Goal: Transaction & Acquisition: Purchase product/service

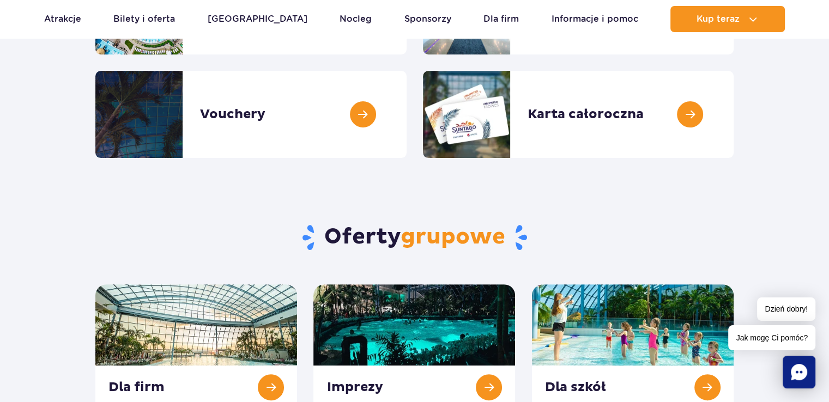
scroll to position [236, 0]
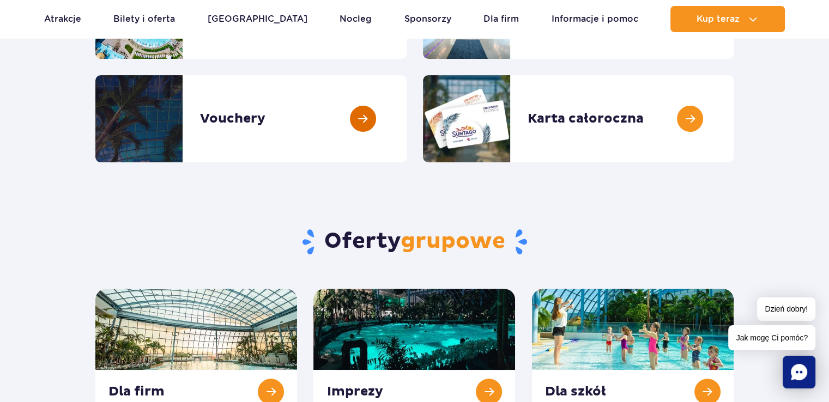
click at [407, 118] on link at bounding box center [407, 118] width 0 height 87
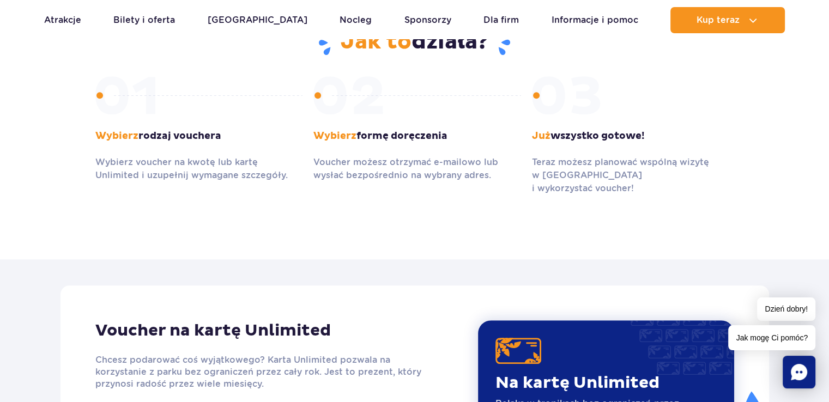
scroll to position [712, 0]
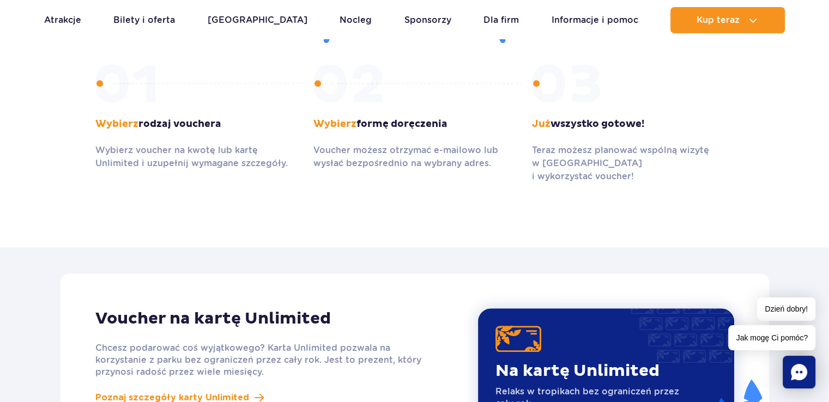
click at [808, 147] on section "Jak to działa? Wybierz rodzaj vouchera Wybierz voucher na kwotę lub kartę Unlim…" at bounding box center [414, 99] width 829 height 297
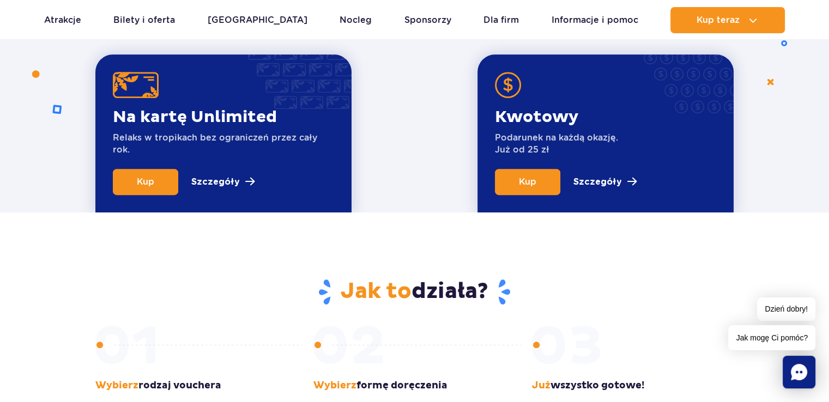
scroll to position [429, 0]
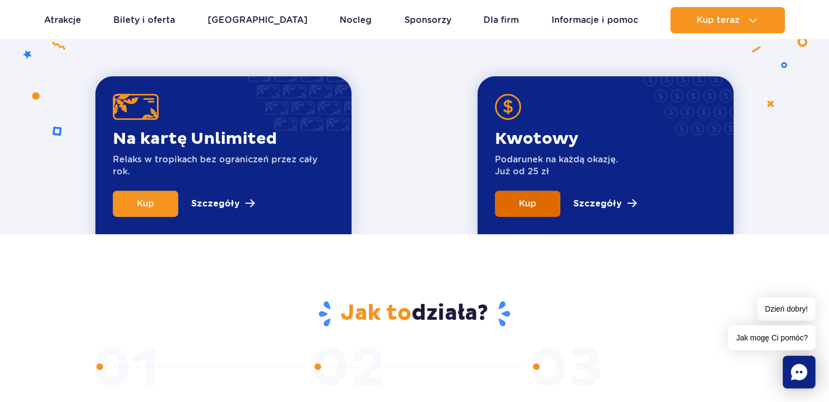
click at [532, 210] on link "Kup" at bounding box center [527, 204] width 65 height 26
click at [150, 25] on link "Bilety i oferta" at bounding box center [144, 20] width 62 height 26
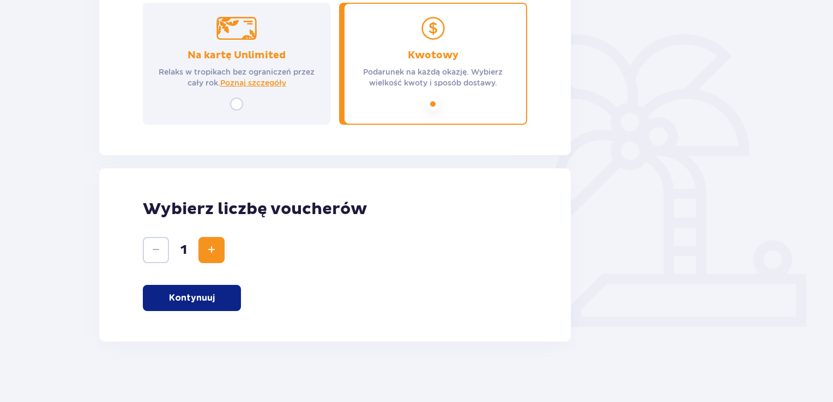
scroll to position [241, 0]
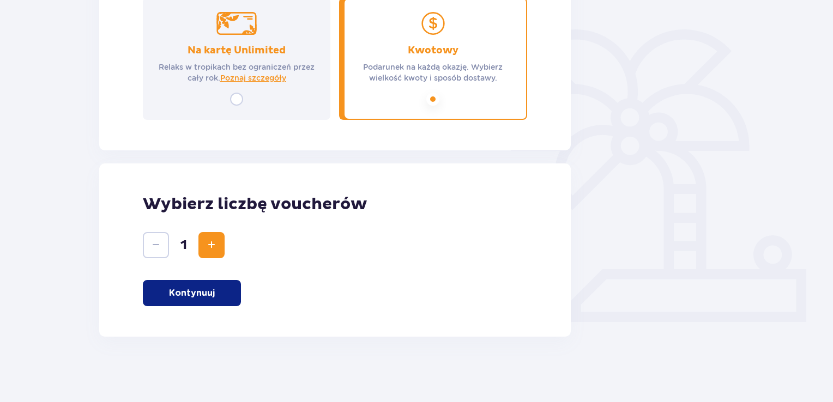
click at [207, 261] on div "Wybierz liczbę voucherów 1 Kontynuuj" at bounding box center [335, 250] width 472 height 173
click at [207, 253] on button "Zwiększ" at bounding box center [211, 245] width 26 height 26
click at [198, 295] on p "Kontynuuj" at bounding box center [192, 293] width 46 height 12
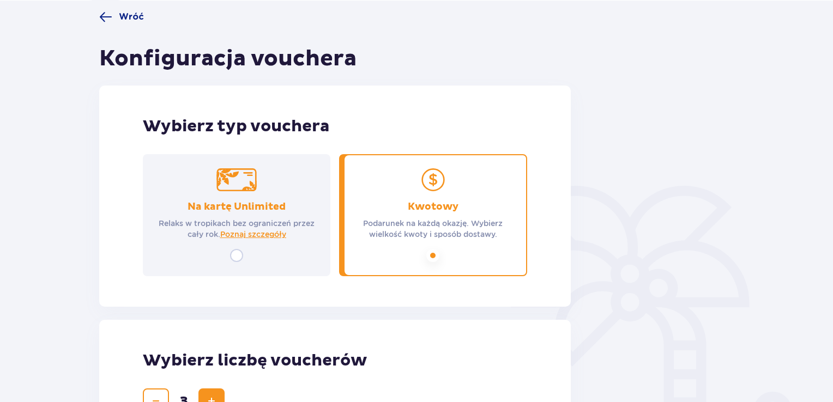
scroll to position [43, 0]
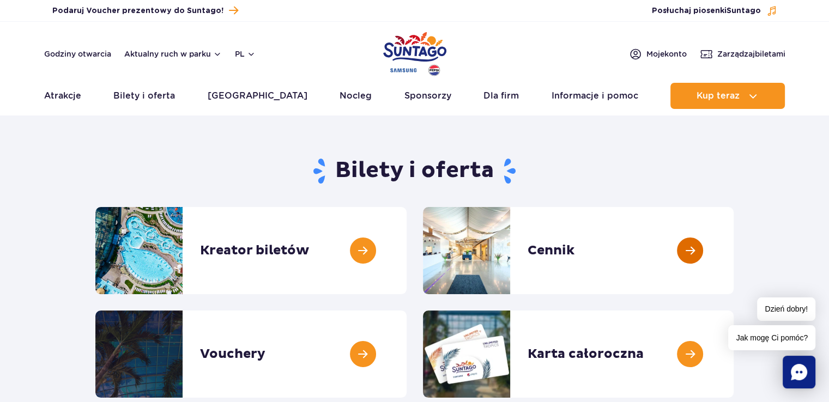
click at [734, 257] on link at bounding box center [734, 250] width 0 height 87
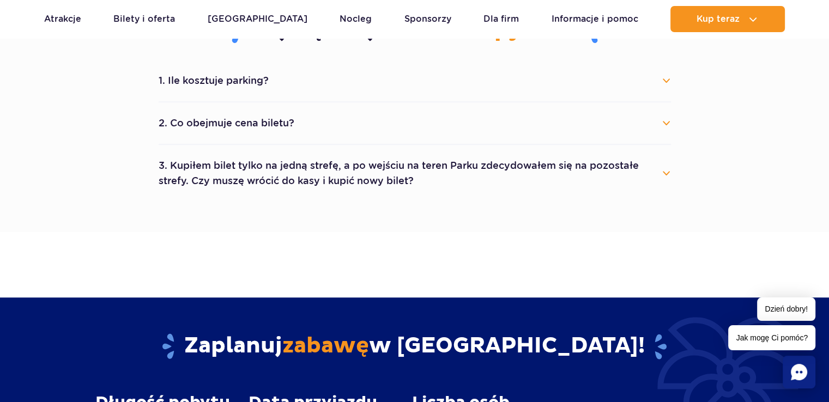
scroll to position [623, 0]
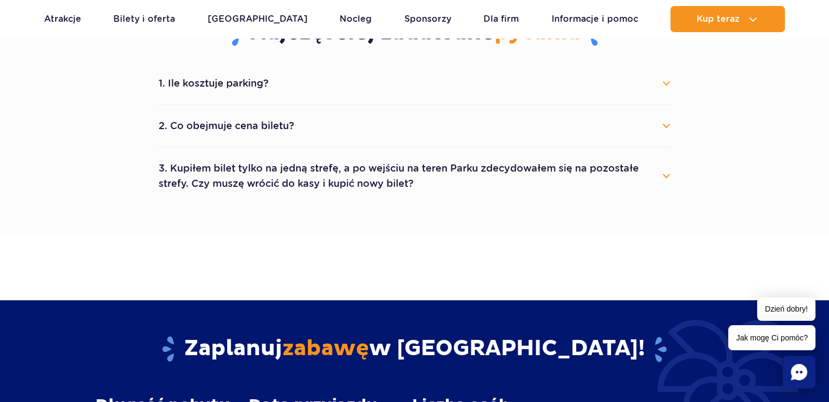
click at [666, 133] on button "2. Co obejmuje cena biletu?" at bounding box center [415, 126] width 512 height 24
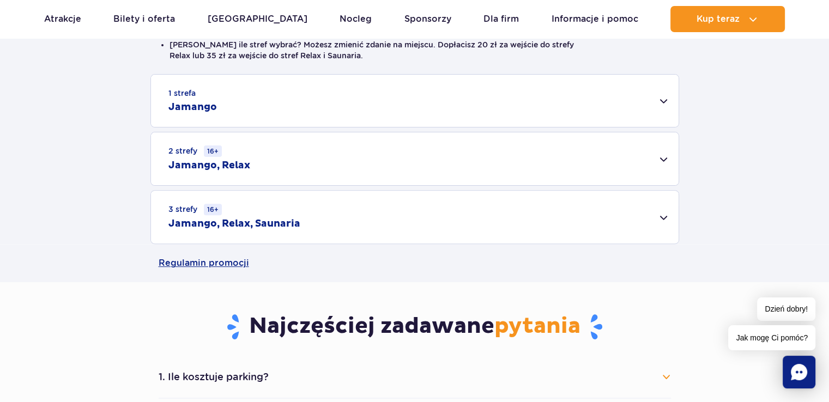
scroll to position [239, 0]
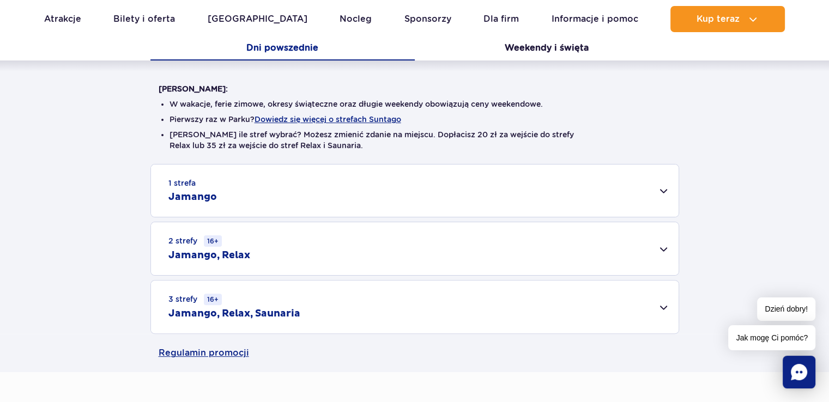
click at [630, 186] on div "1 strefa Jamango" at bounding box center [415, 191] width 528 height 52
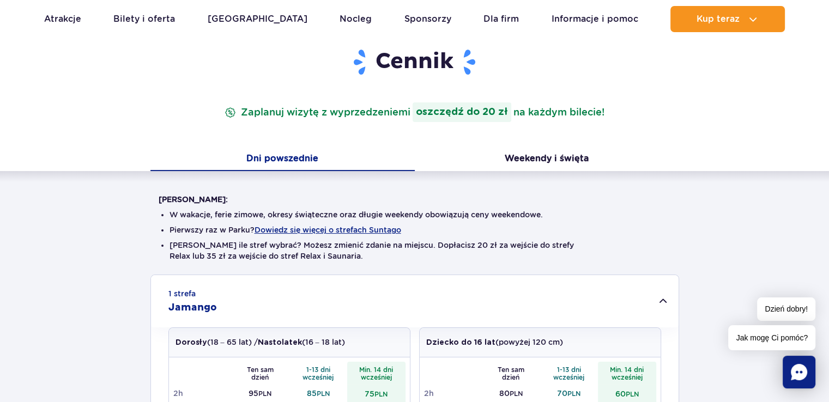
scroll to position [70, 0]
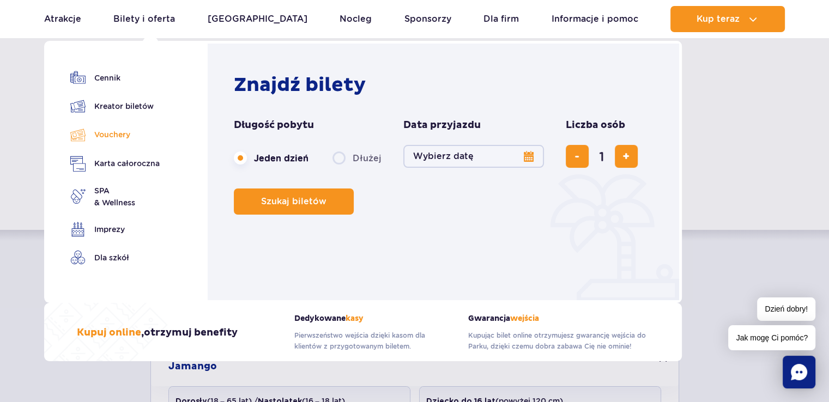
click at [122, 136] on link "Vouchery" at bounding box center [114, 135] width 89 height 16
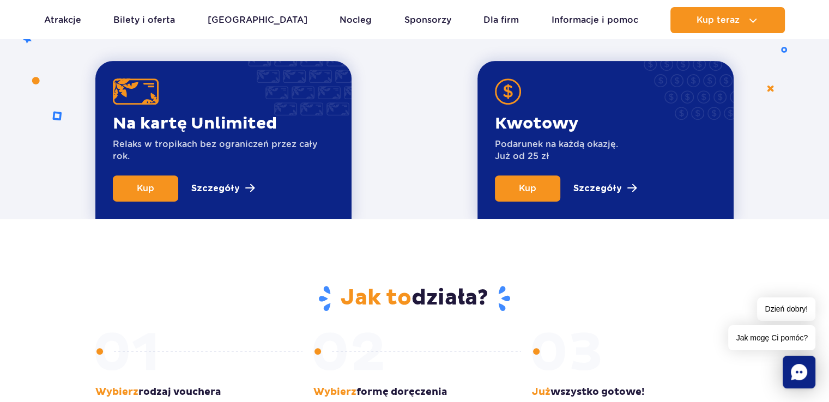
scroll to position [429, 0]
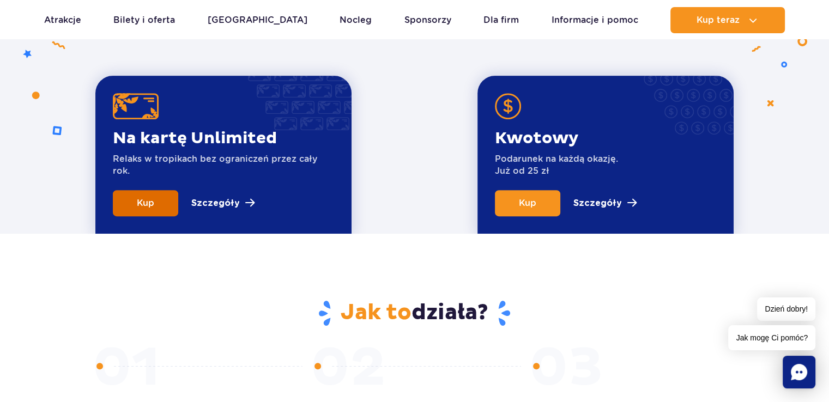
click at [138, 205] on span "Kup" at bounding box center [145, 203] width 17 height 10
click at [538, 206] on link "Kup" at bounding box center [527, 203] width 65 height 26
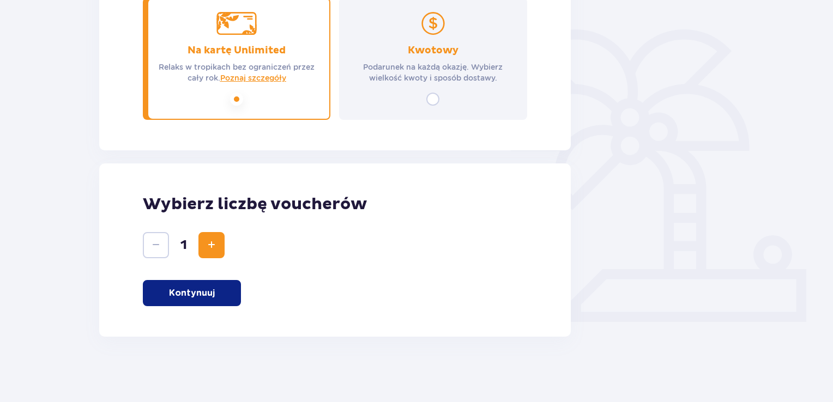
click at [216, 241] on span "Zwiększ" at bounding box center [211, 245] width 13 height 13
click at [214, 293] on button "Kontynuuj" at bounding box center [192, 293] width 98 height 26
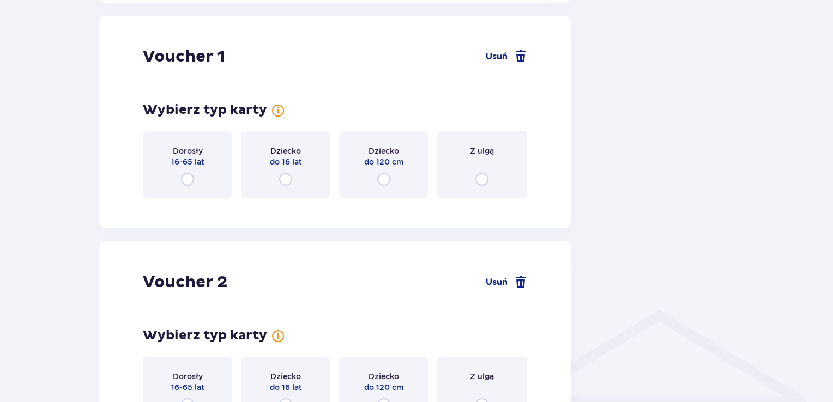
scroll to position [578, 0]
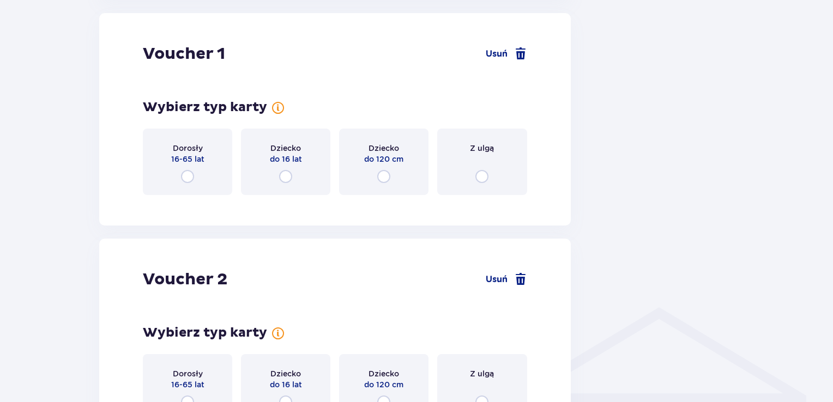
click at [285, 166] on div "Dziecko do 16 lat" at bounding box center [285, 162] width 89 height 67
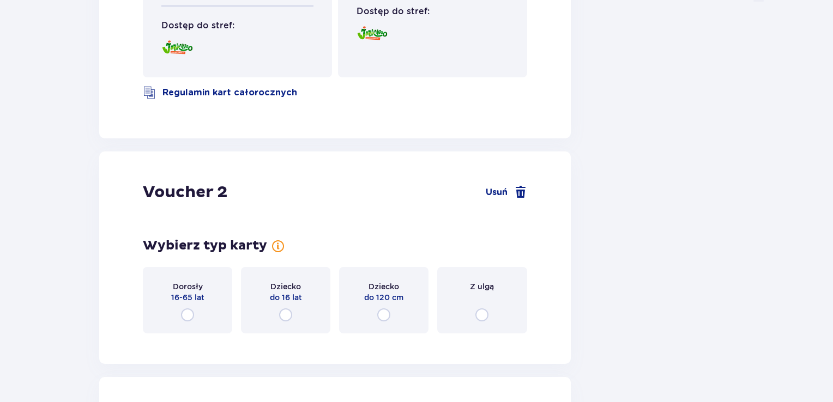
scroll to position [1178, 0]
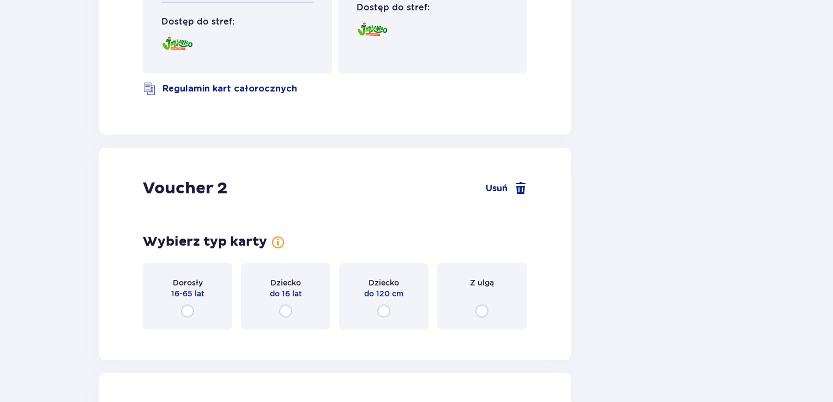
click at [186, 317] on input "radio" at bounding box center [187, 311] width 13 height 13
radio input "true"
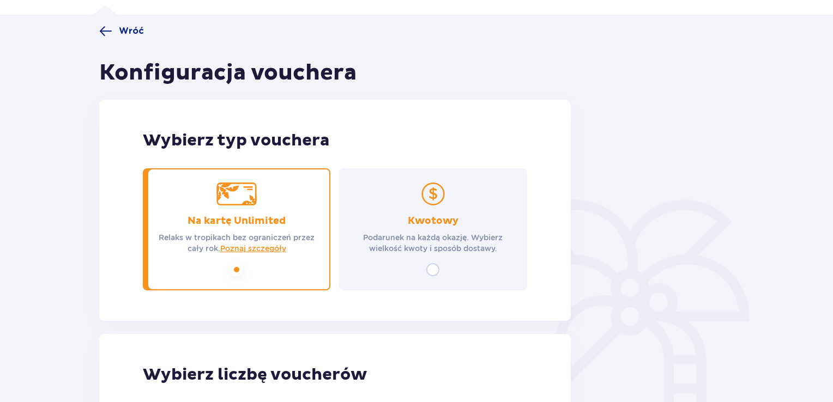
scroll to position [78, 0]
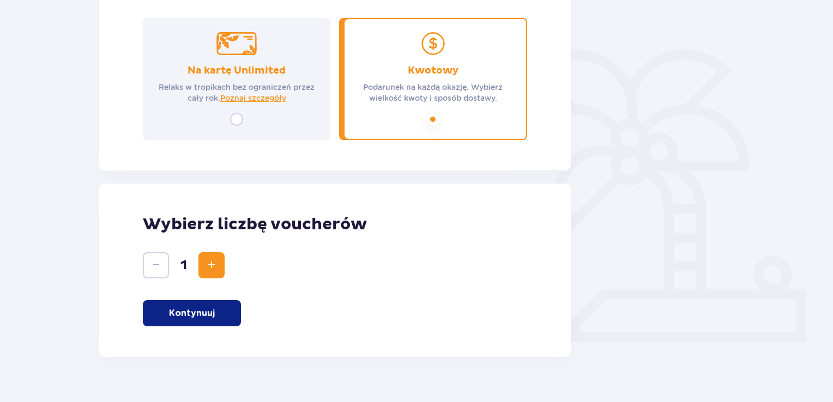
scroll to position [241, 0]
